Goal: Information Seeking & Learning: Check status

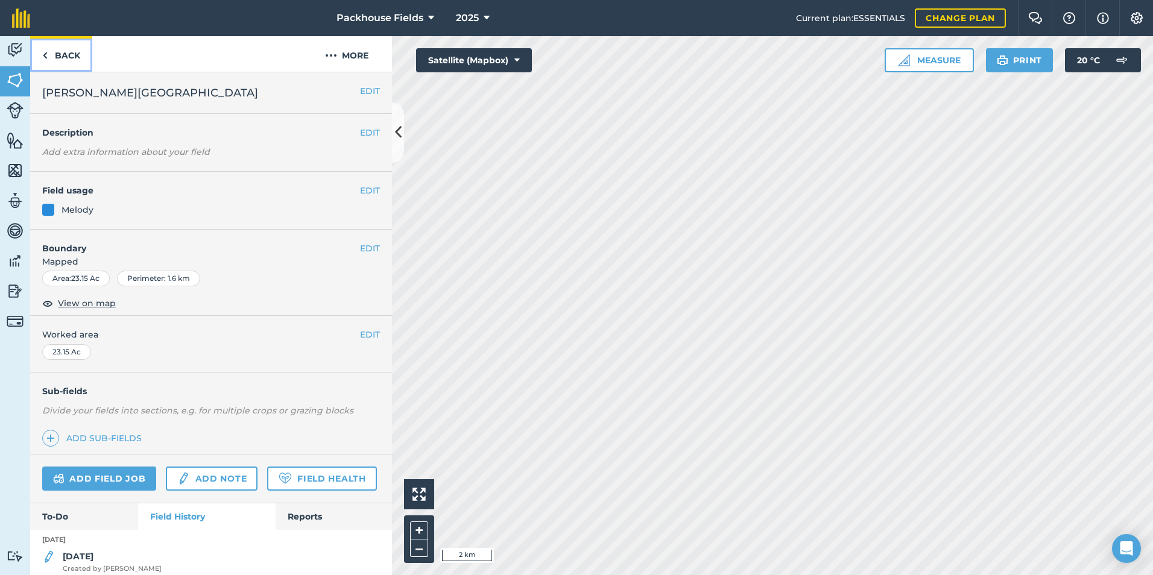
click at [72, 57] on link "Back" at bounding box center [61, 54] width 62 height 36
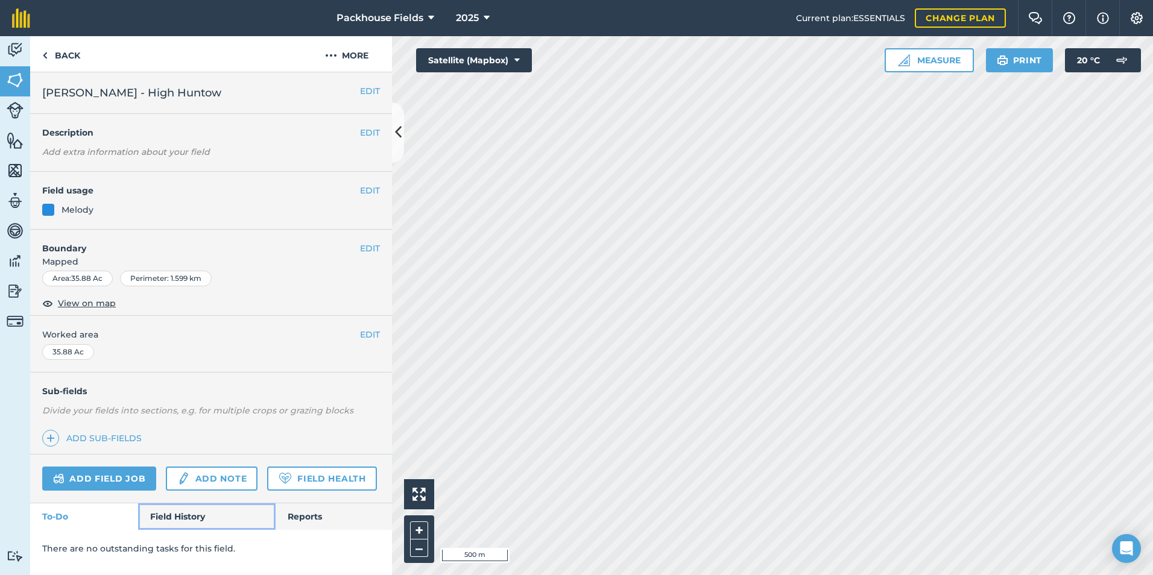
click at [172, 523] on link "Field History" at bounding box center [206, 516] width 137 height 27
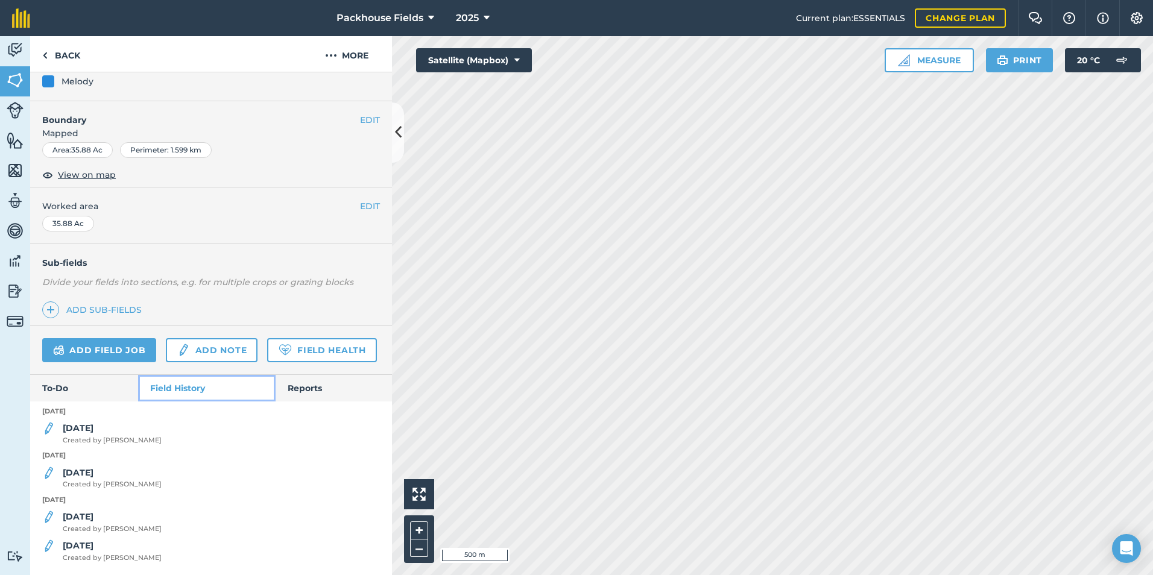
scroll to position [162, 0]
click at [86, 425] on strong "[DATE]" at bounding box center [78, 428] width 31 height 11
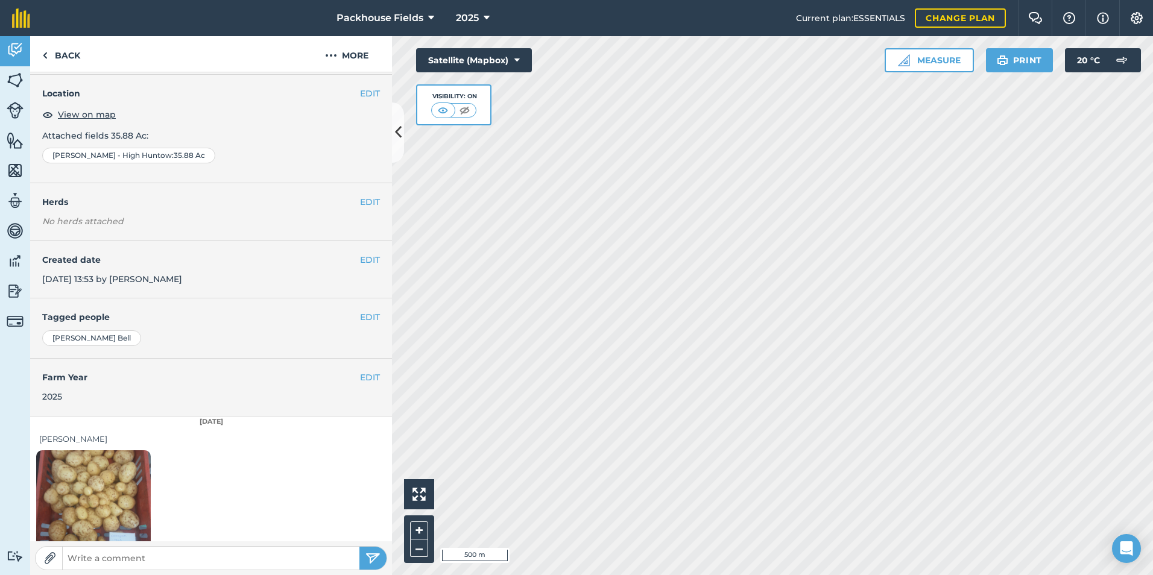
scroll to position [68, 0]
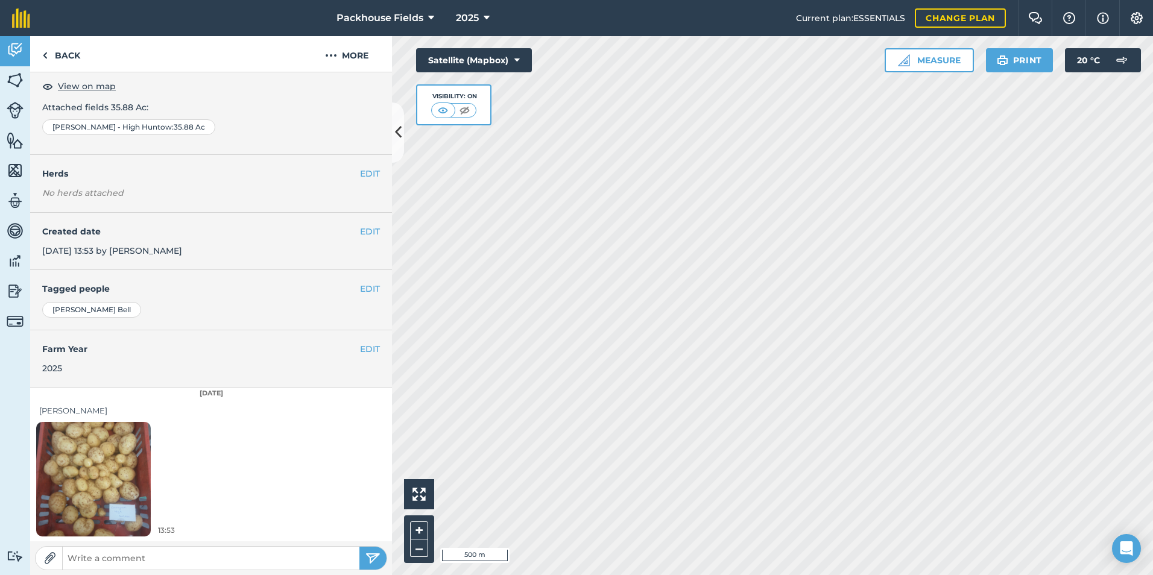
click at [96, 446] on img at bounding box center [93, 479] width 115 height 153
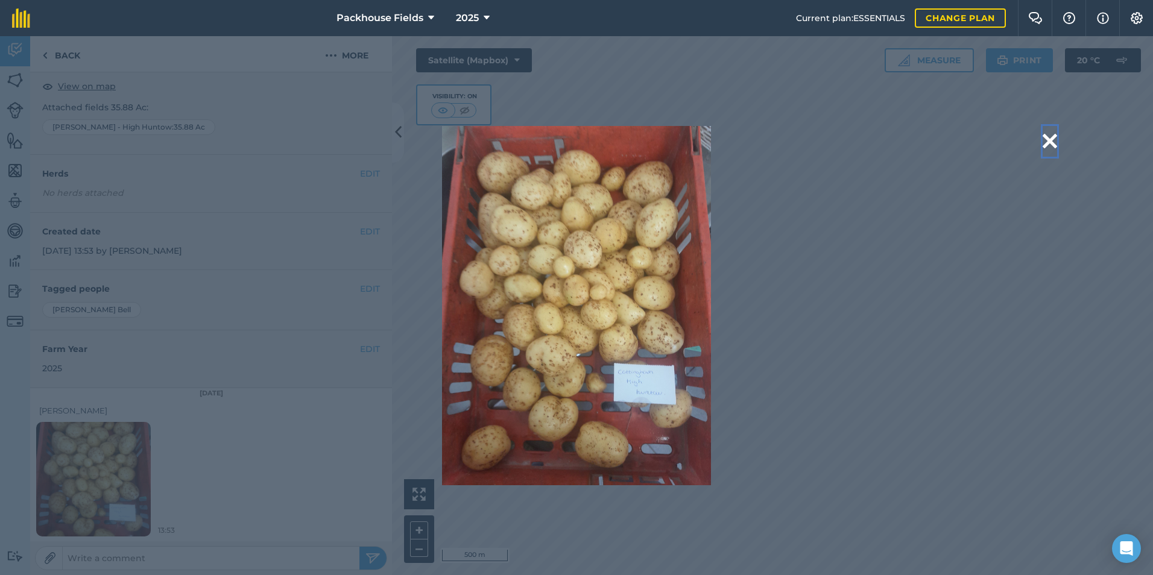
click at [1051, 138] on button at bounding box center [1049, 141] width 14 height 31
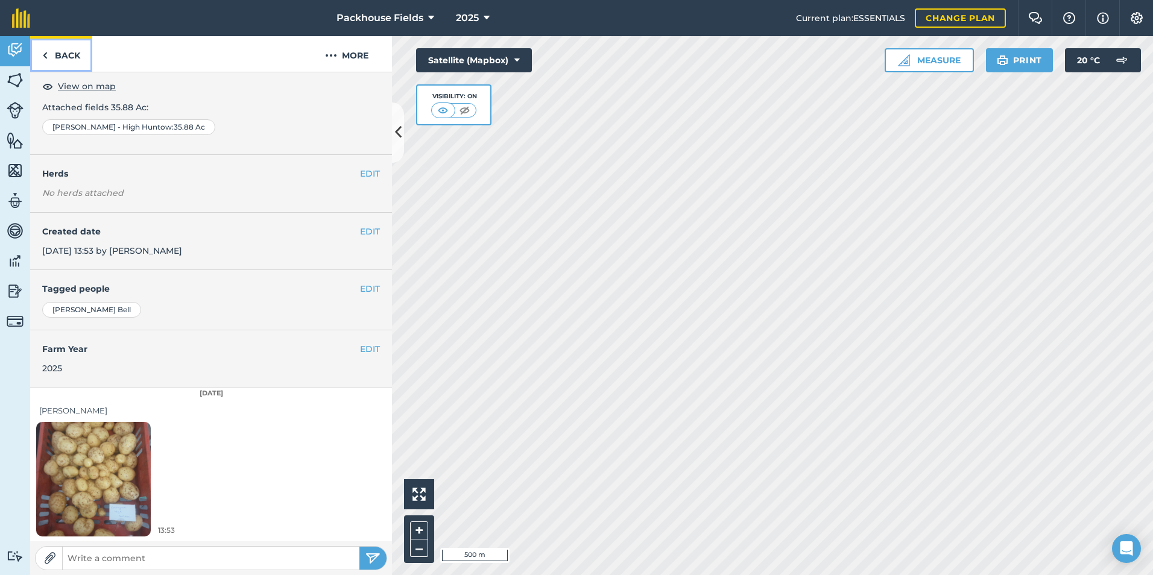
click at [61, 51] on link "Back" at bounding box center [61, 54] width 62 height 36
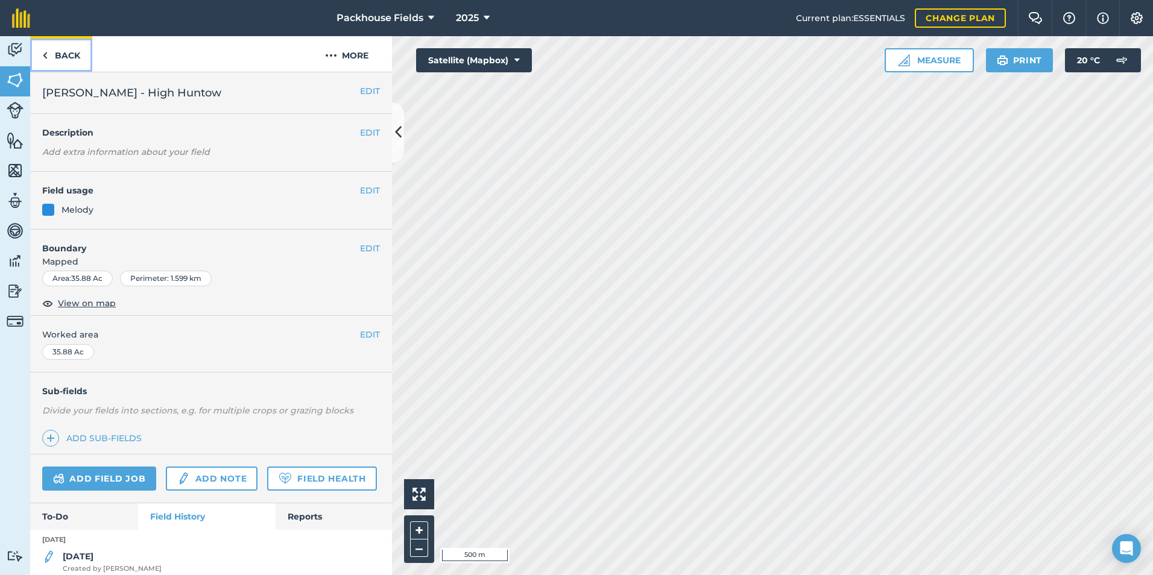
click at [75, 49] on link "Back" at bounding box center [61, 54] width 62 height 36
